Goal: Task Accomplishment & Management: Manage account settings

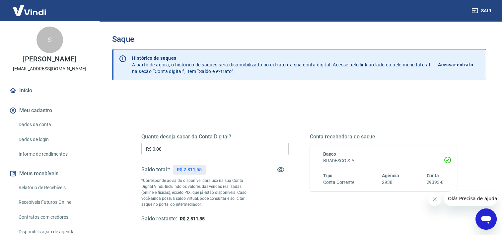
click at [200, 148] on input "R$ 0,00" at bounding box center [214, 149] width 147 height 12
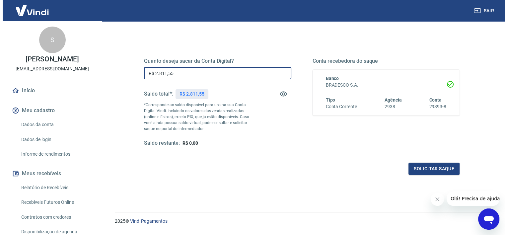
scroll to position [93, 0]
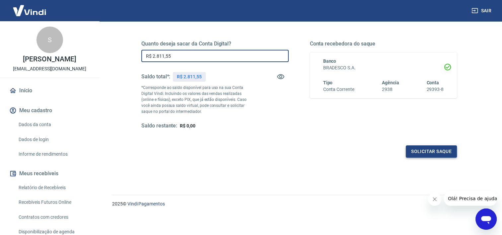
type input "R$ 2.811,55"
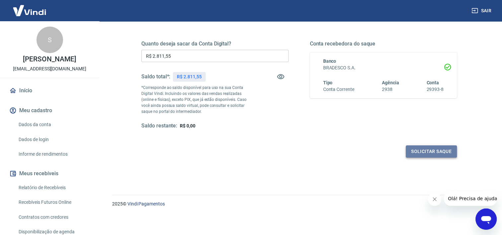
click at [430, 150] on button "Solicitar saque" at bounding box center [430, 151] width 51 height 12
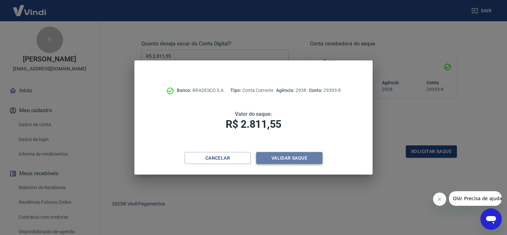
click at [304, 158] on button "Validar saque" at bounding box center [289, 158] width 66 height 12
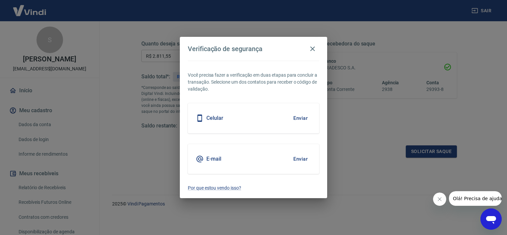
click at [302, 119] on button "Enviar" at bounding box center [300, 118] width 22 height 14
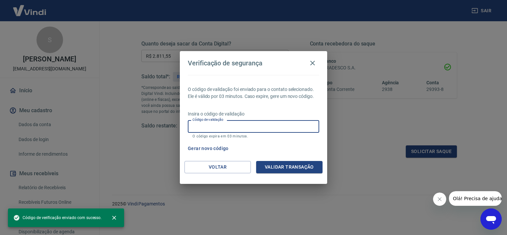
click at [277, 125] on input "Código de validação" at bounding box center [253, 126] width 131 height 12
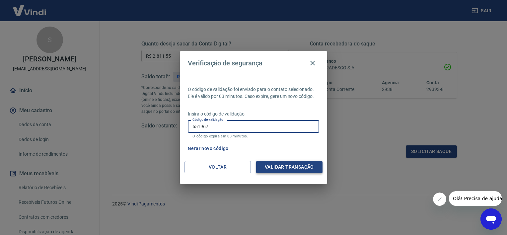
type input "651967"
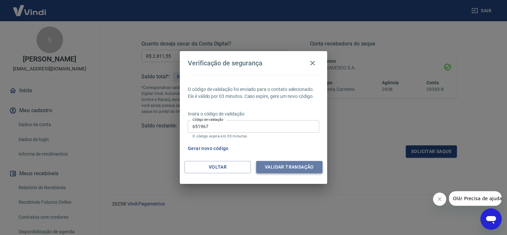
click at [289, 165] on button "Validar transação" at bounding box center [289, 167] width 66 height 12
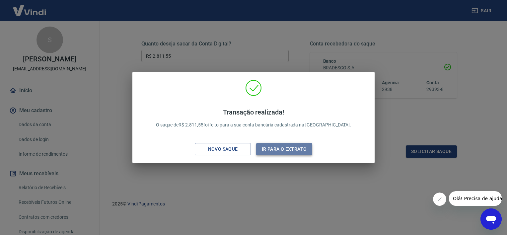
click at [283, 147] on button "Ir para o extrato" at bounding box center [284, 149] width 56 height 12
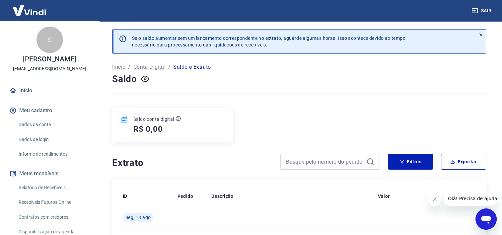
click at [433, 199] on icon "Fechar mensagem da empresa" at bounding box center [434, 198] width 5 height 5
click at [21, 88] on link "Início" at bounding box center [49, 90] width 83 height 15
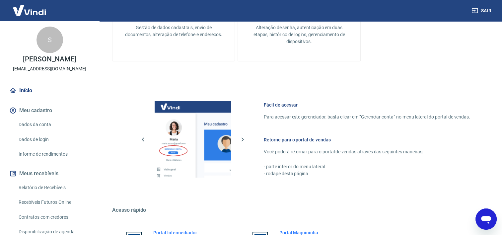
scroll to position [232, 0]
